Goal: Obtain resource: Download file/media

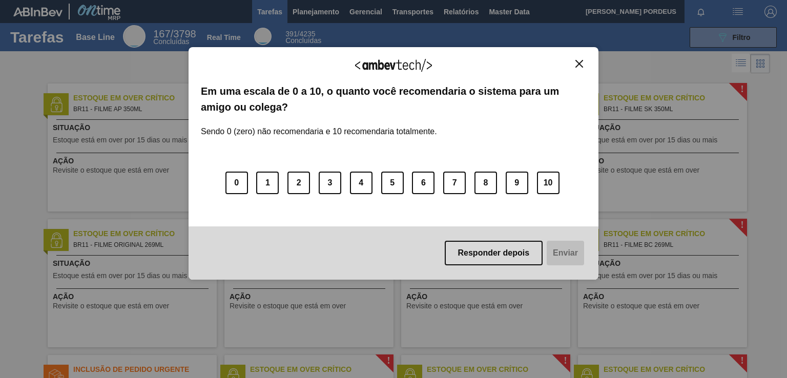
click at [577, 65] on img "Close" at bounding box center [580, 64] width 8 height 8
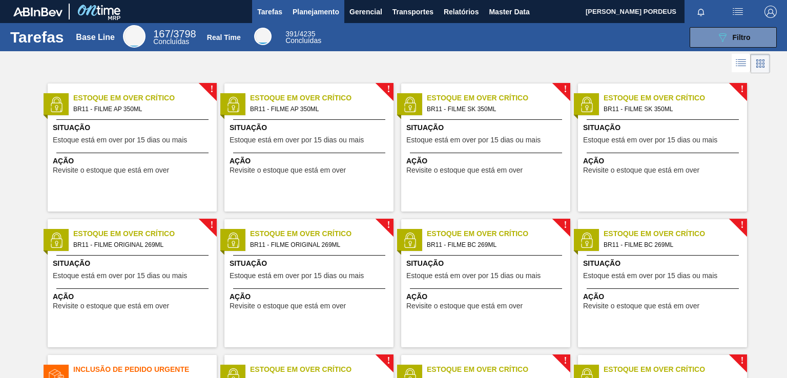
click at [320, 10] on span "Planejamento" at bounding box center [316, 12] width 47 height 12
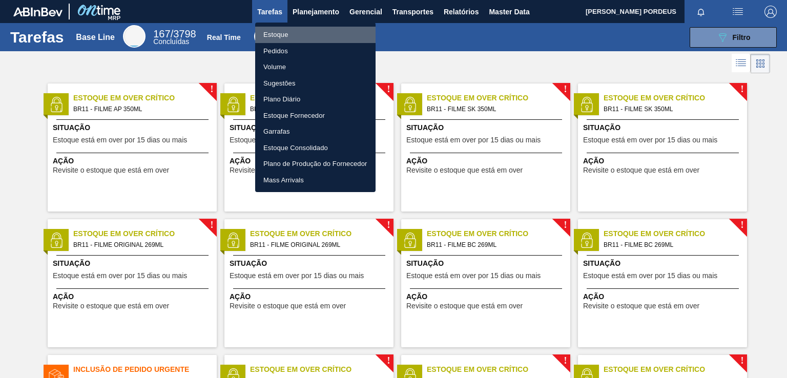
click at [312, 36] on li "Estoque" at bounding box center [315, 35] width 120 height 16
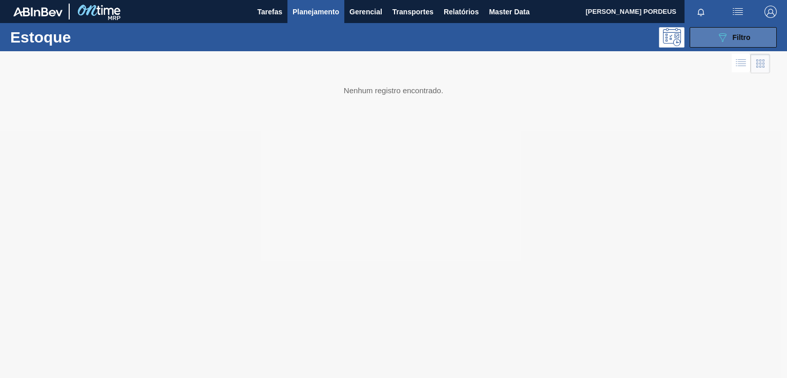
click at [729, 39] on div "089F7B8B-B2A5-4AFE-B5C0-19BA573D28AC Filtro" at bounding box center [734, 37] width 34 height 12
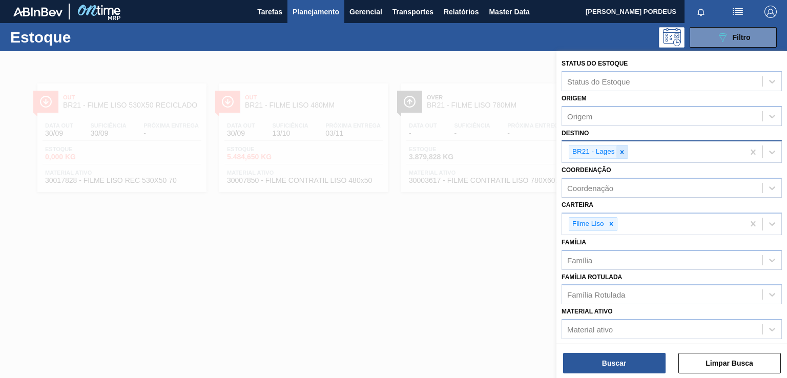
click at [623, 154] on icon at bounding box center [622, 152] width 7 height 7
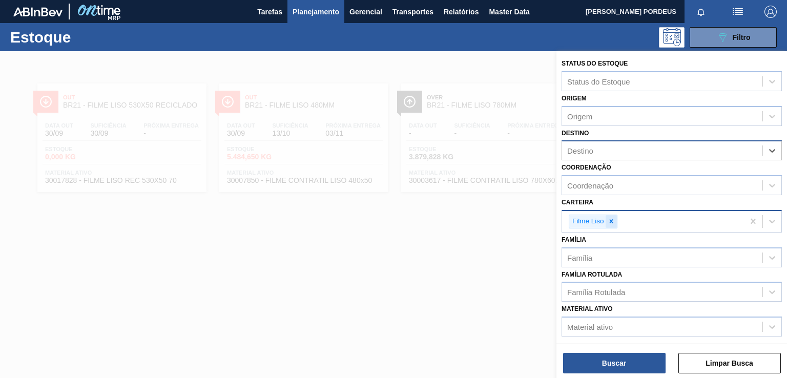
click at [608, 222] on icon at bounding box center [611, 221] width 7 height 7
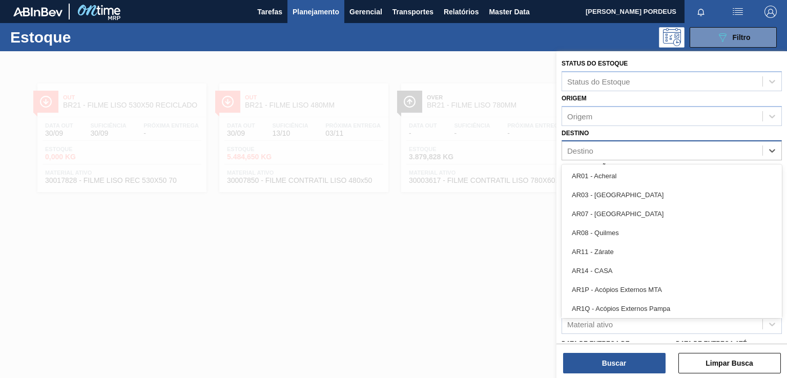
click at [642, 156] on div "Destino" at bounding box center [662, 151] width 200 height 15
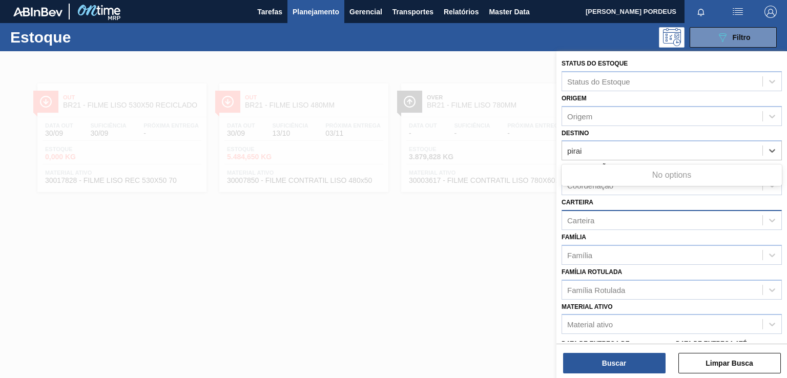
type input "pira"
click at [642, 177] on div "BR13 - Piraí" at bounding box center [672, 176] width 220 height 19
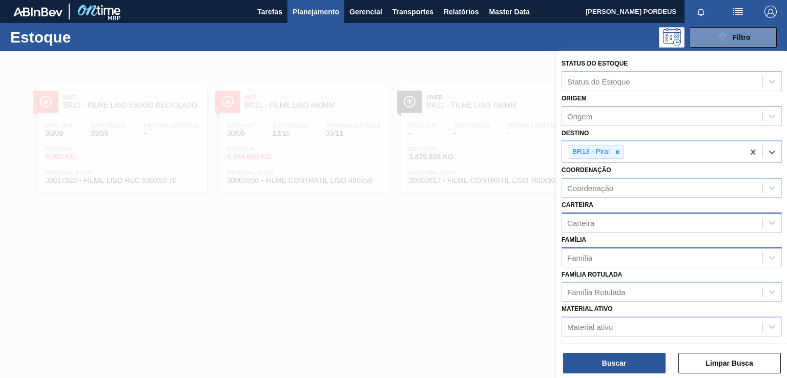
click at [616, 257] on div "Família" at bounding box center [662, 257] width 200 height 15
type input "ácido"
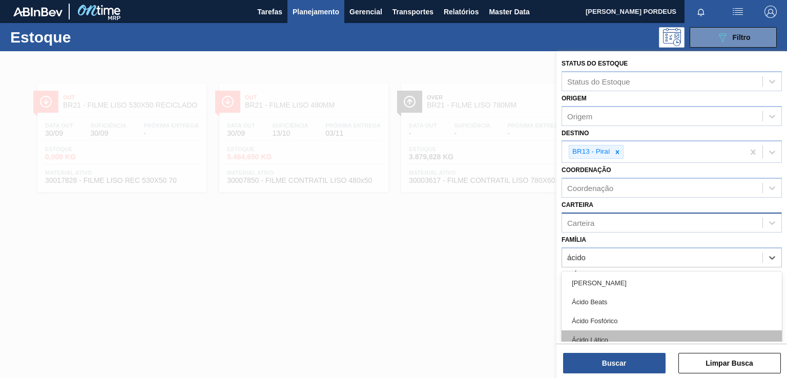
click at [655, 336] on div "Ácido Lático" at bounding box center [672, 340] width 220 height 19
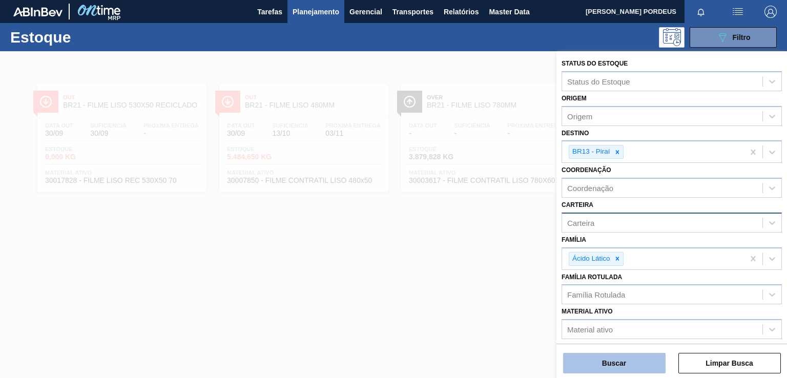
click at [635, 368] on button "Buscar" at bounding box center [614, 363] width 103 height 21
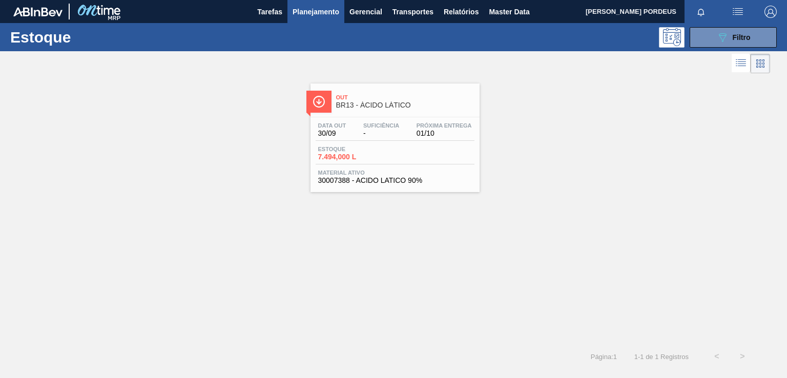
click at [435, 99] on span "Out" at bounding box center [405, 97] width 138 height 6
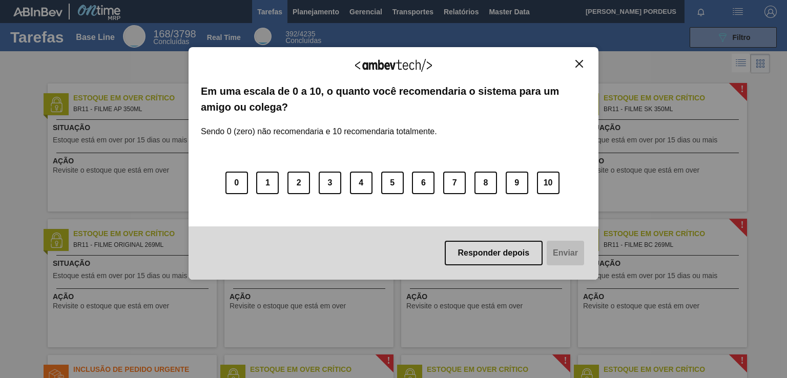
click at [577, 58] on div "Agradecemos seu feedback! Em uma escala de 0 a 10, o quanto você recomendaria o…" at bounding box center [394, 163] width 410 height 233
click at [578, 64] on img "Close" at bounding box center [580, 64] width 8 height 8
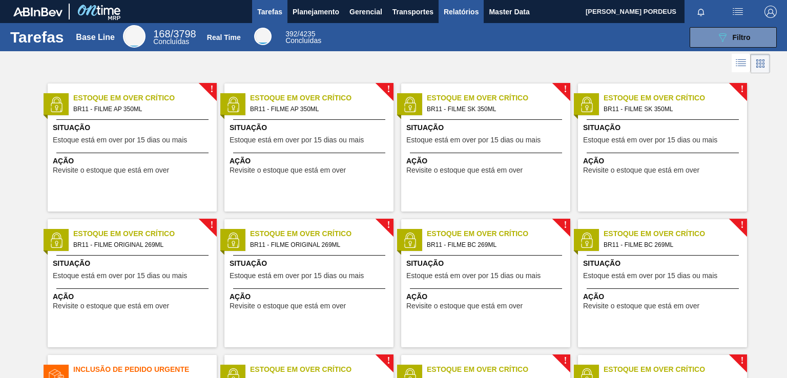
click at [463, 8] on span "Relatórios" at bounding box center [461, 12] width 35 height 12
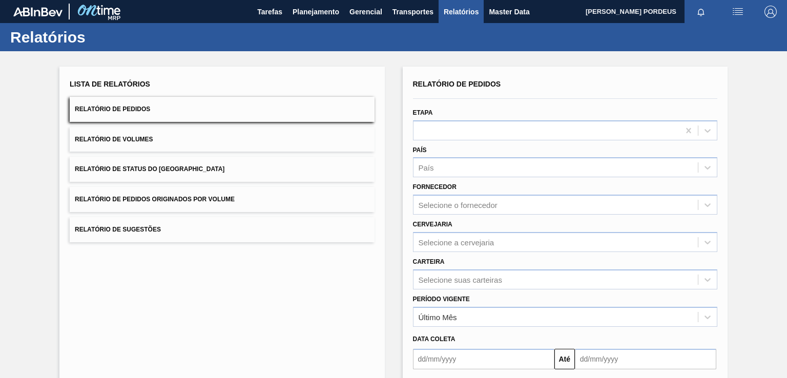
click at [189, 109] on button "Relatório de Pedidos" at bounding box center [222, 109] width 304 height 25
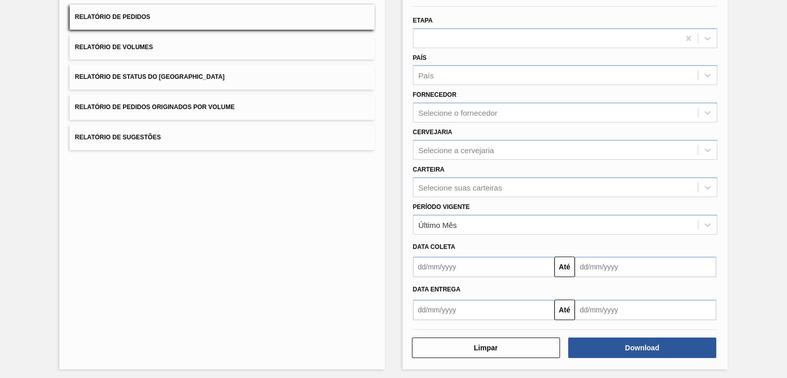
scroll to position [92, 0]
click at [506, 188] on div "Selecione suas carteiras" at bounding box center [556, 187] width 284 height 15
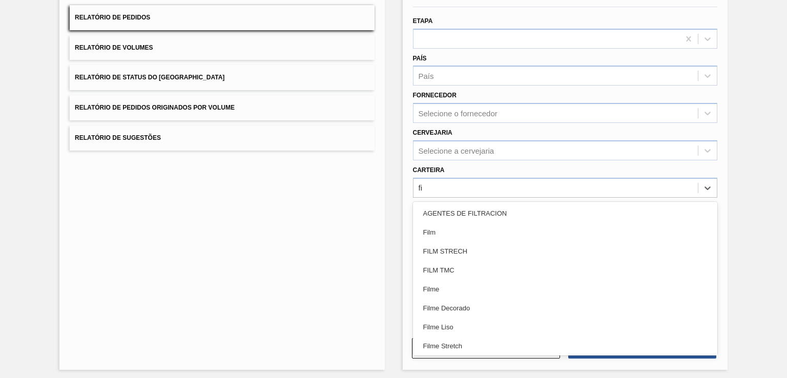
type input "f"
type input "r"
click at [350, 234] on div "Lista de Relatórios Relatório de Pedidos Relatório de Volumes Relatório de Stat…" at bounding box center [221, 172] width 325 height 395
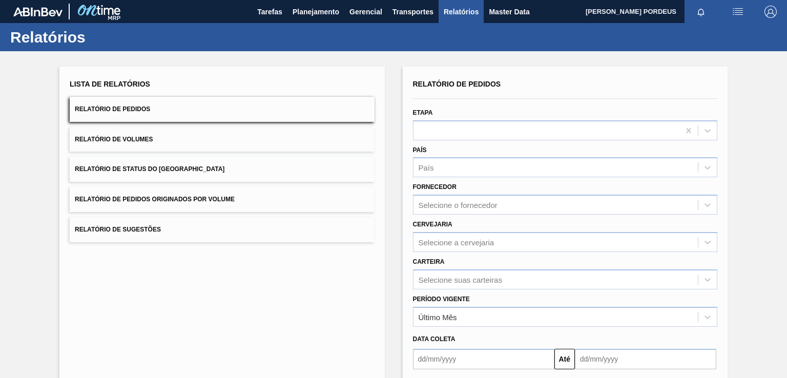
scroll to position [94, 0]
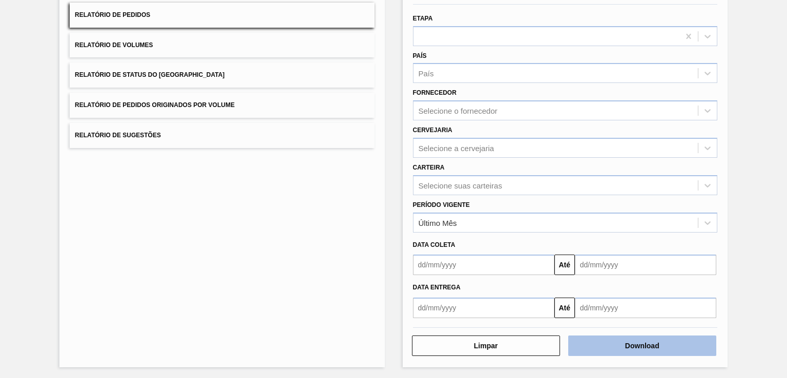
click at [599, 343] on button "Download" at bounding box center [642, 346] width 148 height 21
